Goal: Transaction & Acquisition: Purchase product/service

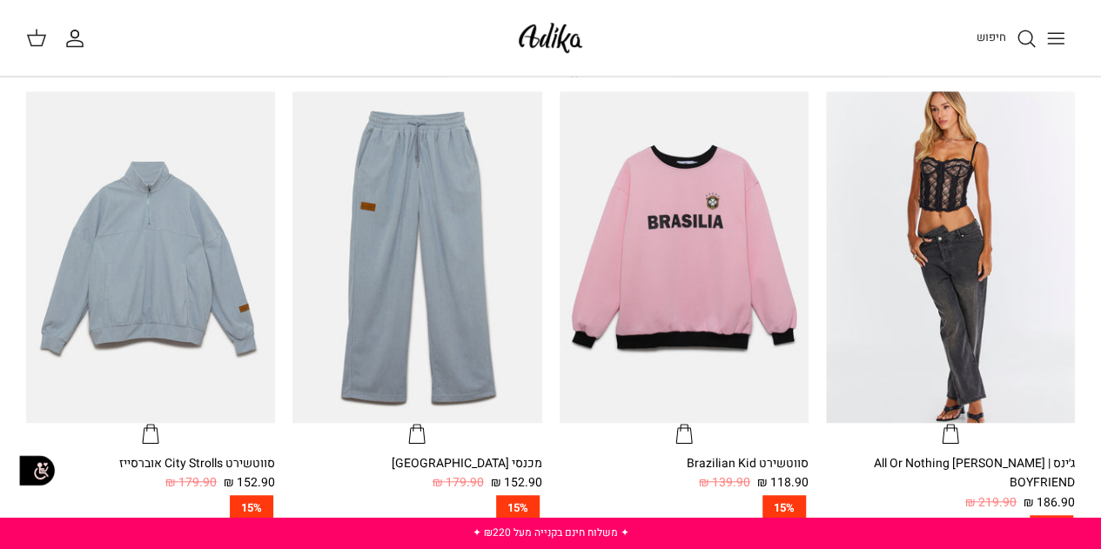
click at [1047, 36] on icon "Toggle menu" at bounding box center [1056, 38] width 21 height 21
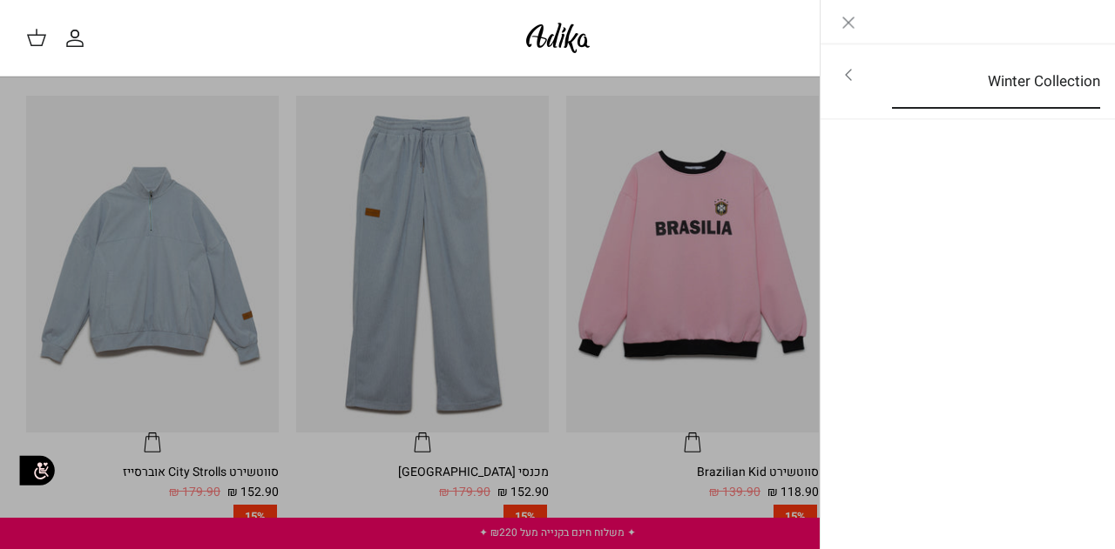
click at [1000, 67] on link "Winter Collection" at bounding box center [995, 82] width 239 height 54
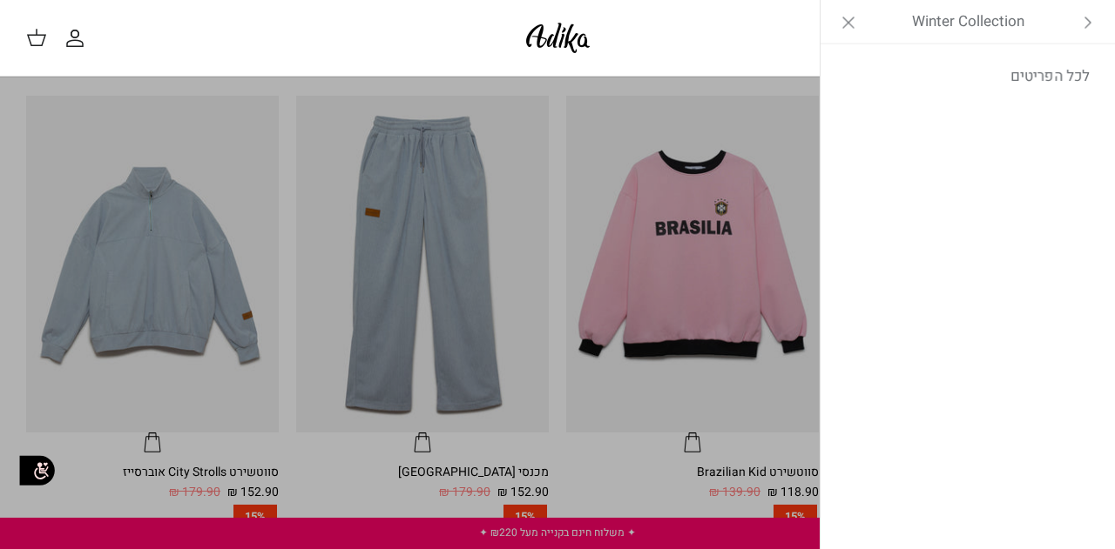
click at [1000, 67] on link "לכל הפריטים" at bounding box center [968, 77] width 278 height 44
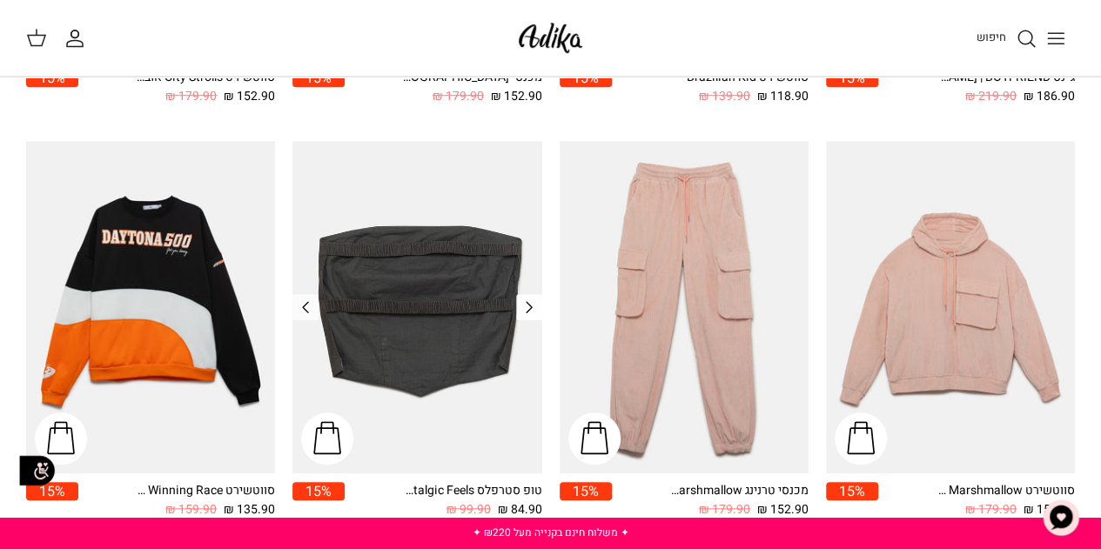
scroll to position [348, 0]
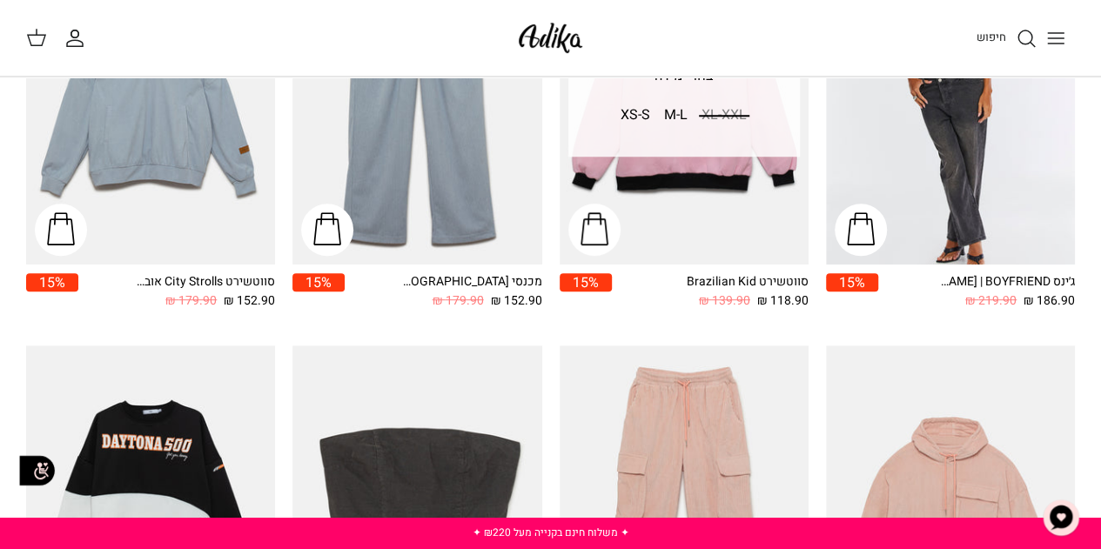
click at [1061, 44] on icon "Toggle menu" at bounding box center [1056, 38] width 21 height 21
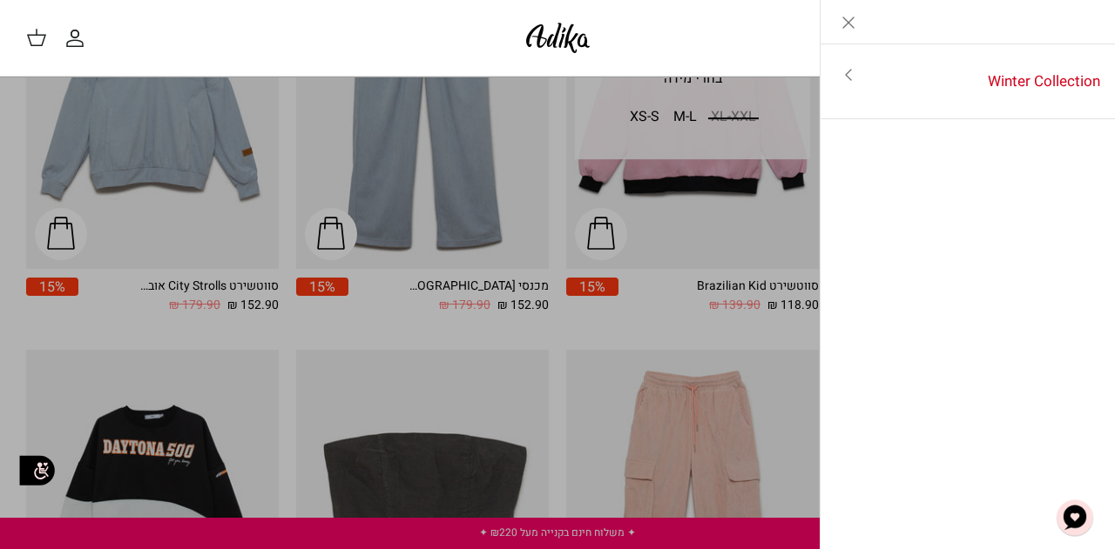
click at [852, 24] on icon "Close" at bounding box center [848, 22] width 21 height 21
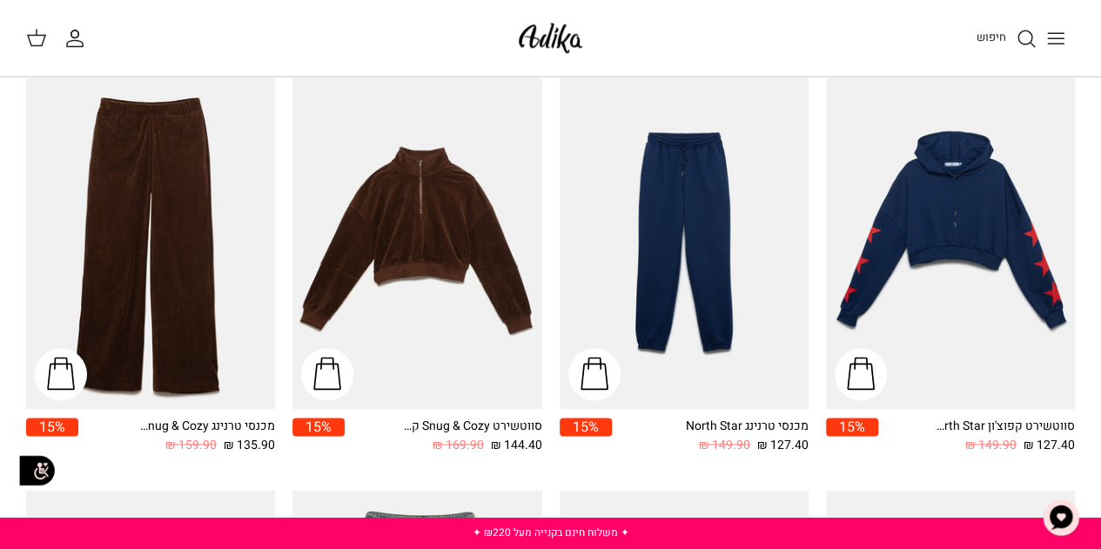
scroll to position [812, 0]
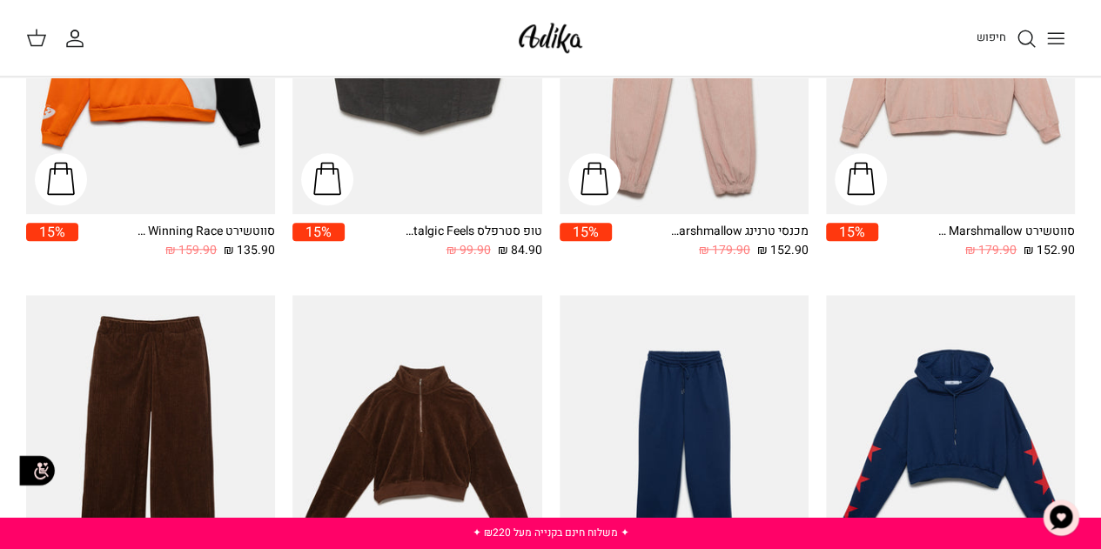
click at [534, 27] on img at bounding box center [551, 37] width 74 height 41
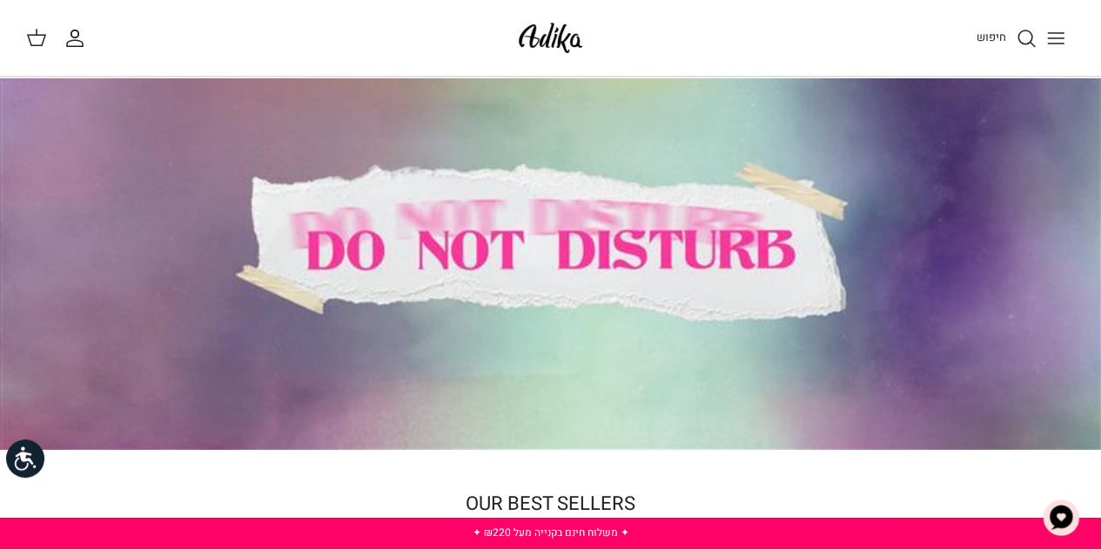
scroll to position [232, 0]
